Goal: Task Accomplishment & Management: Manage account settings

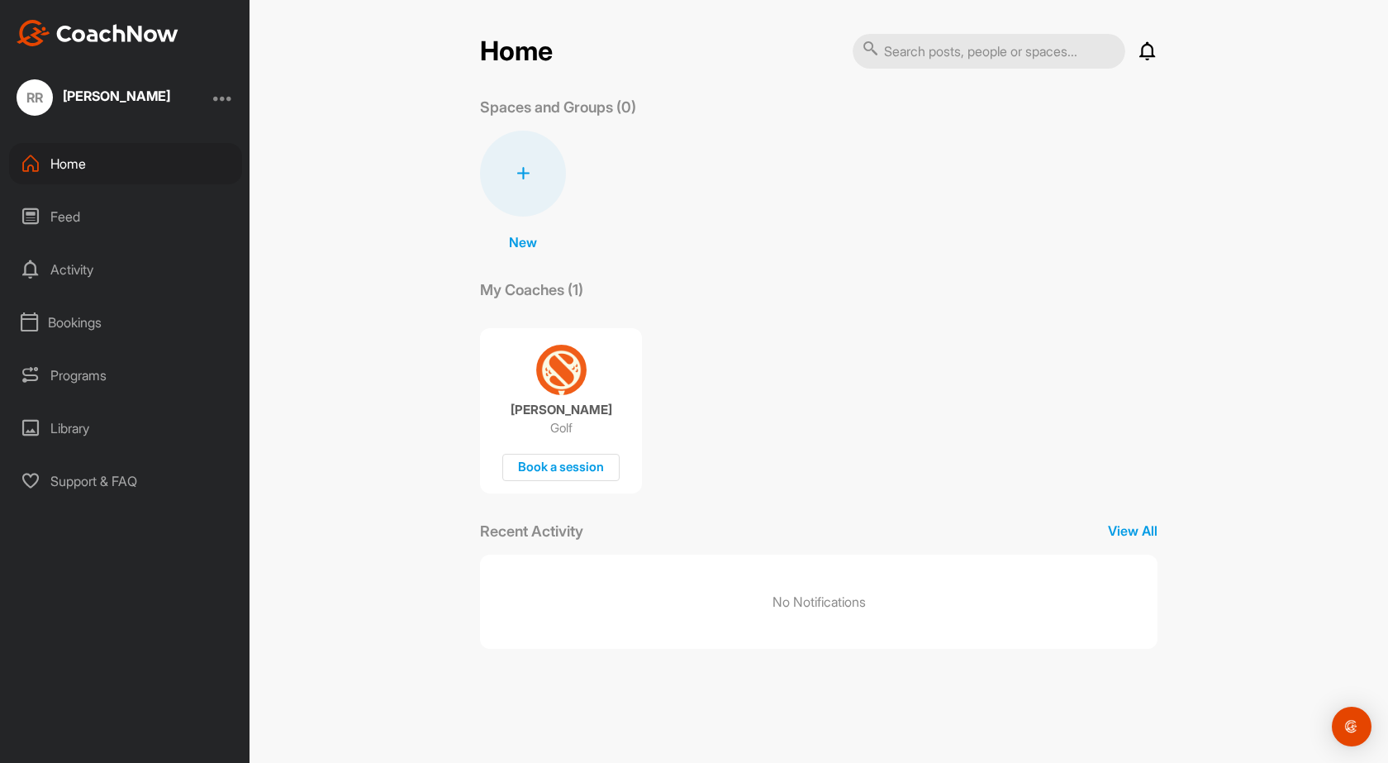
click at [68, 176] on div "Home" at bounding box center [125, 163] width 233 height 41
click at [160, 101] on div "[PERSON_NAME]" at bounding box center [116, 95] width 107 height 13
click at [250, 93] on div "Home Notifications Invitations No Notifications View All Spaces and Groups (0) …" at bounding box center [819, 381] width 1139 height 763
click at [238, 95] on div "RR [PERSON_NAME]" at bounding box center [125, 97] width 250 height 36
click at [224, 99] on div at bounding box center [223, 98] width 20 height 20
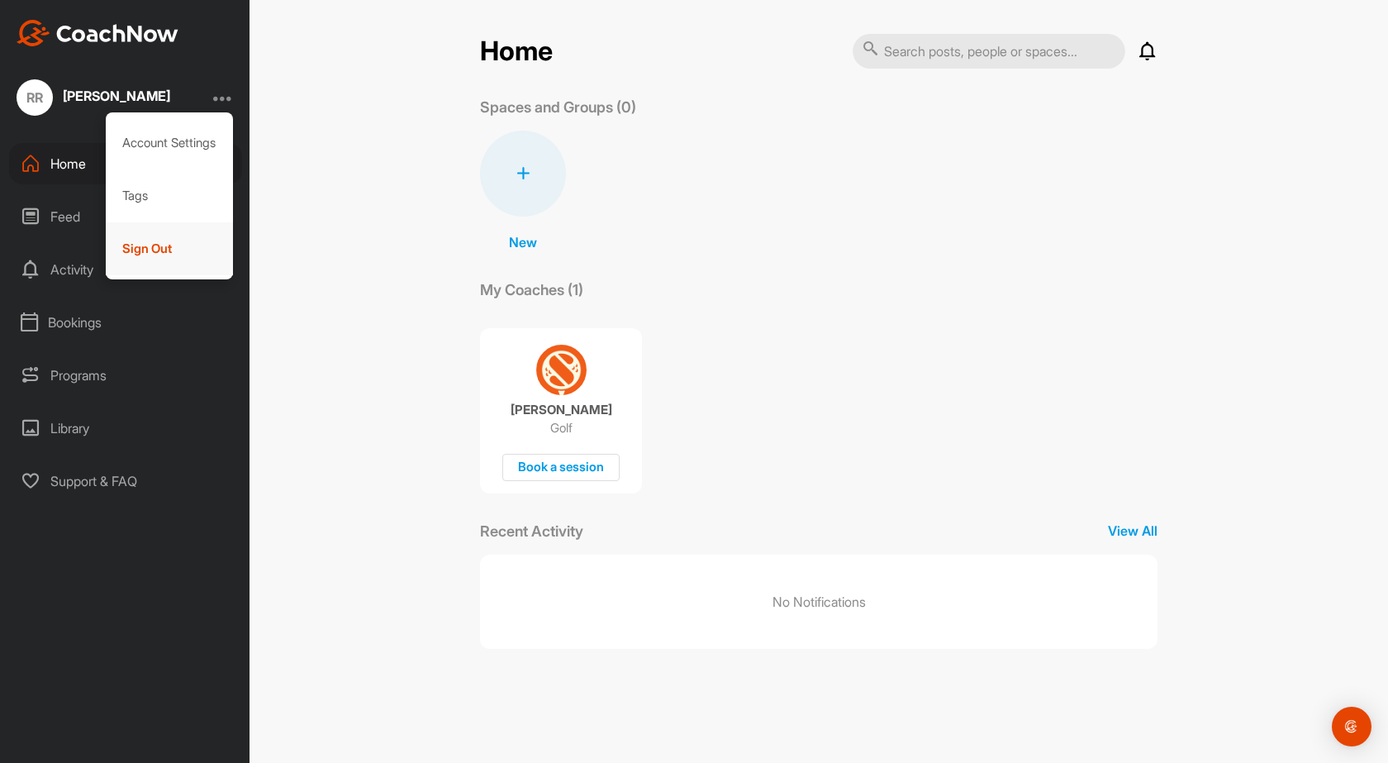
click at [153, 246] on div "Sign Out" at bounding box center [170, 248] width 128 height 53
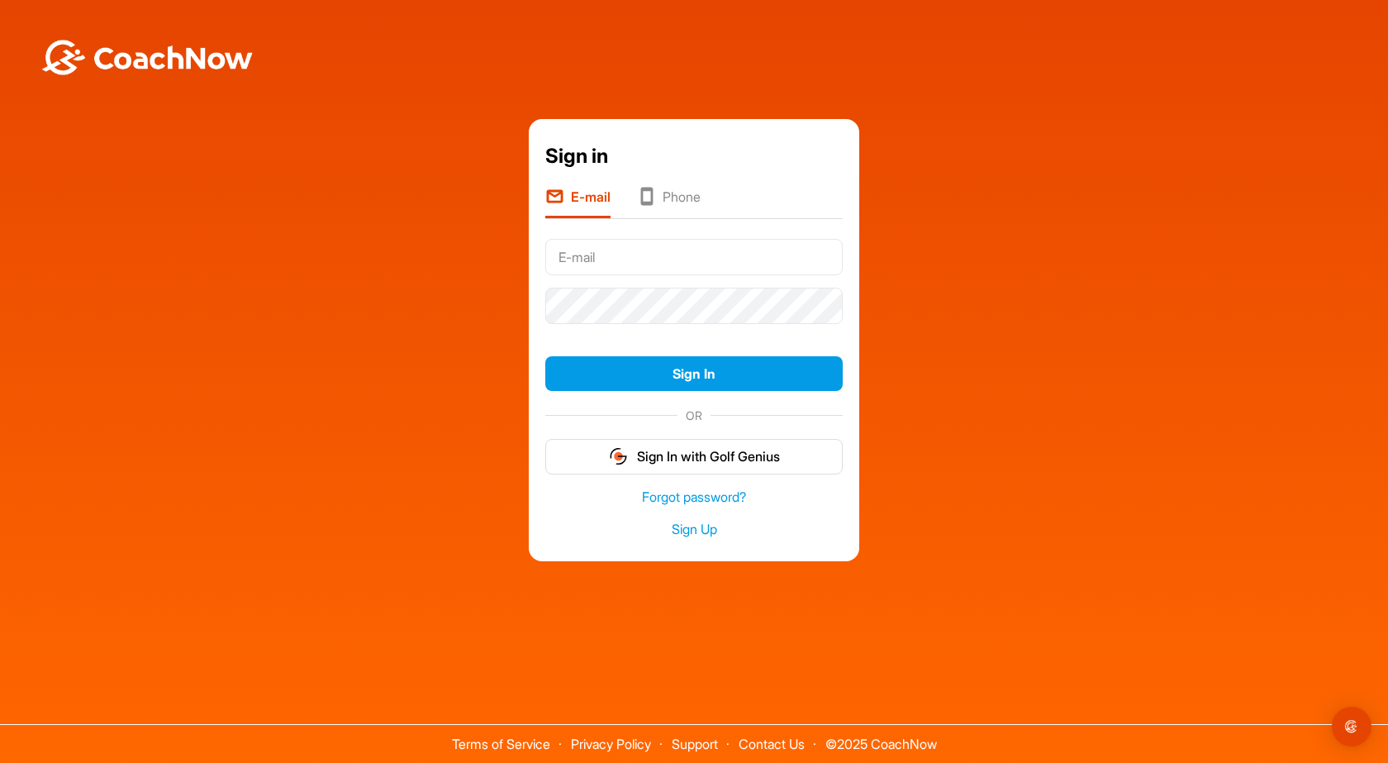
type input "rock@sirocco.ca"
click at [626, 258] on input "rock@sirocco.ca" at bounding box center [694, 257] width 298 height 36
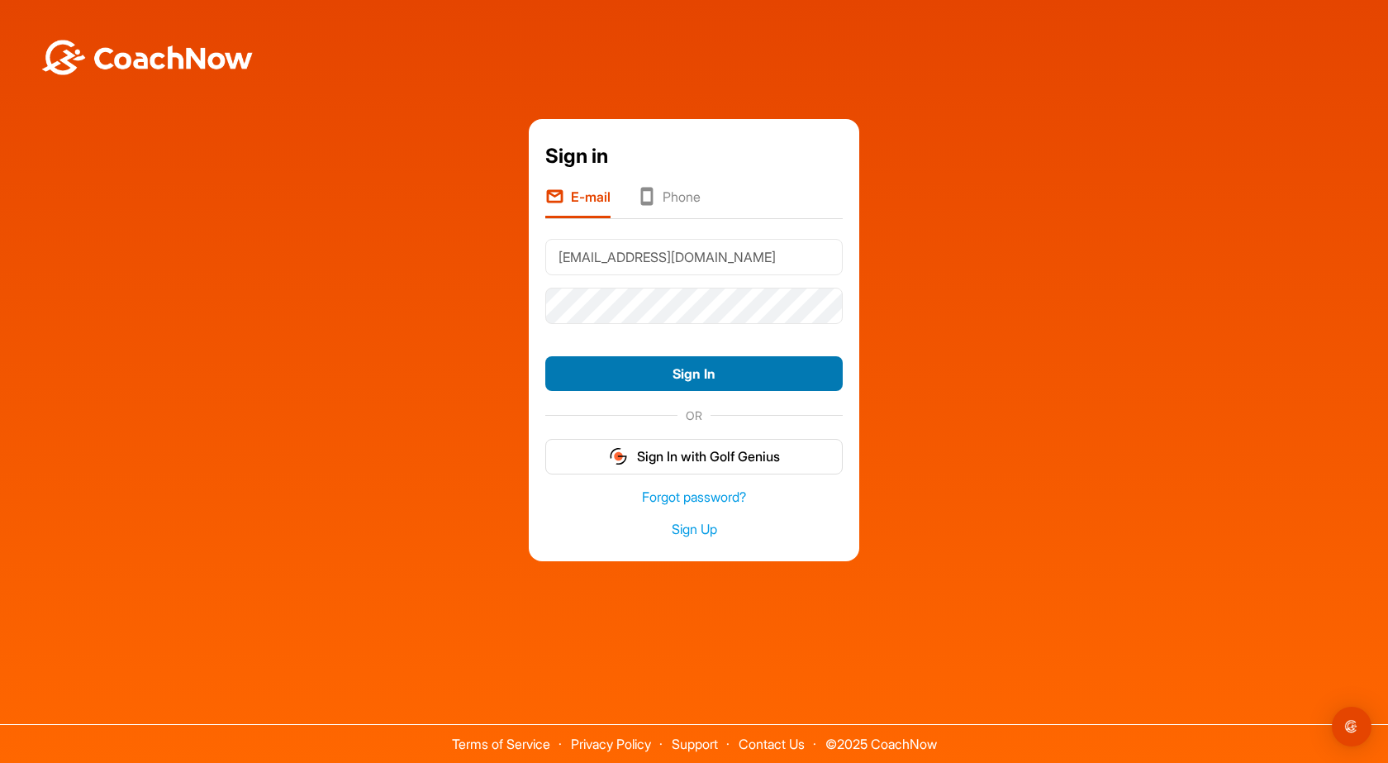
click at [607, 381] on button "Sign In" at bounding box center [694, 374] width 298 height 36
